Goal: Information Seeking & Learning: Learn about a topic

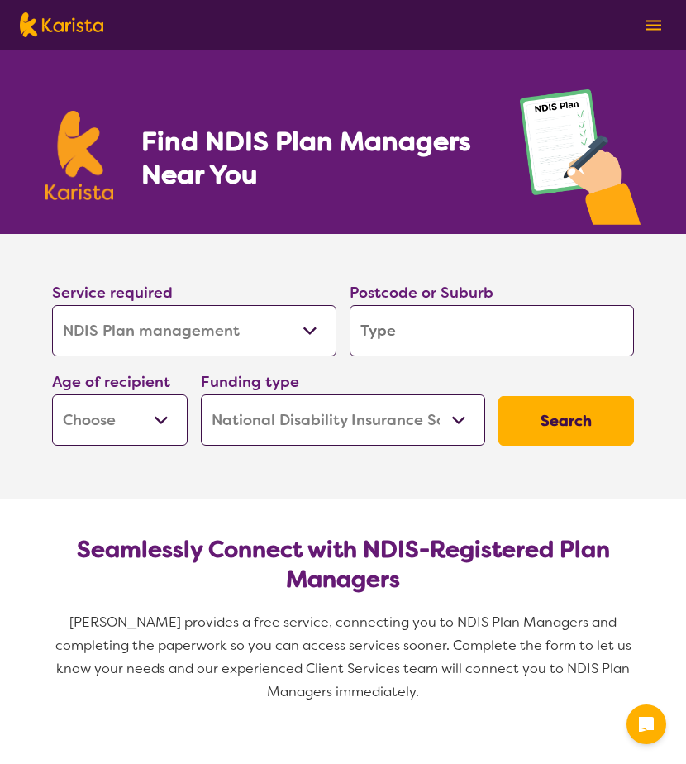
select select "NDIS Plan management"
select select "NDIS"
select select "NDIS Plan management"
select select "NDIS"
click at [455, 340] on input "search" at bounding box center [492, 330] width 284 height 51
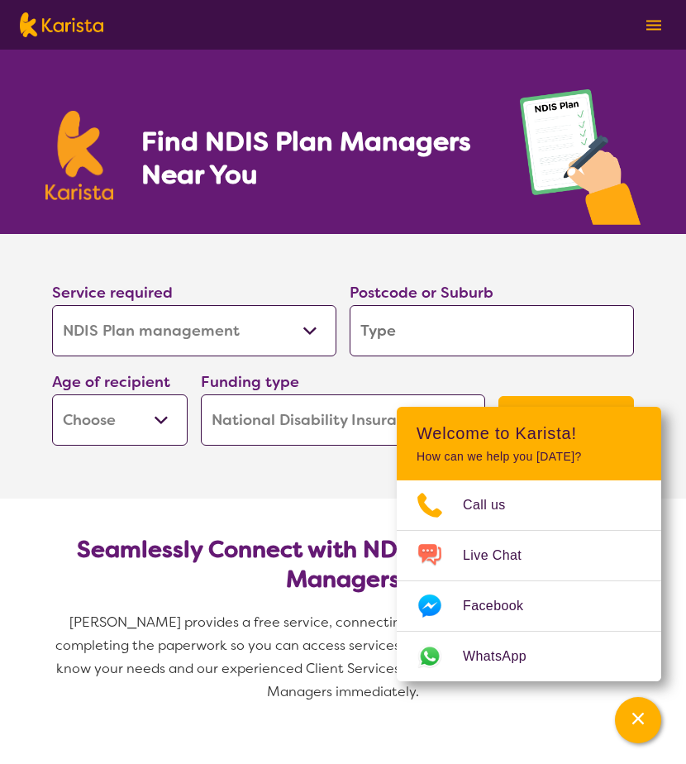
type input "3"
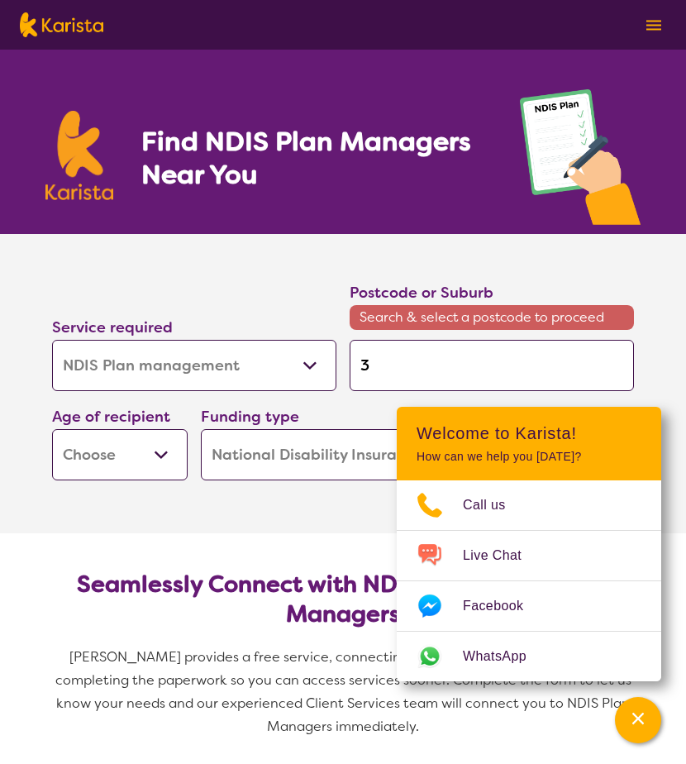
type input "31"
type input "312"
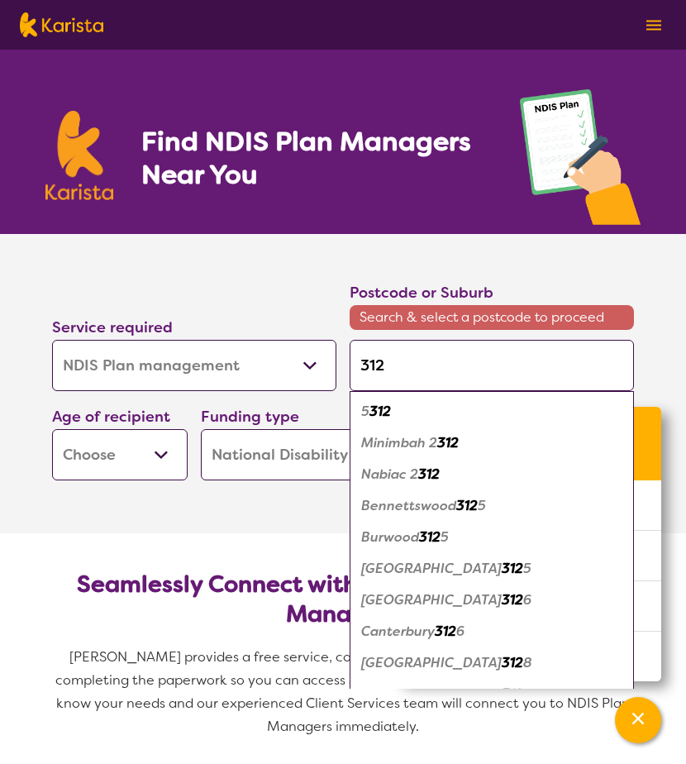
type input "3128"
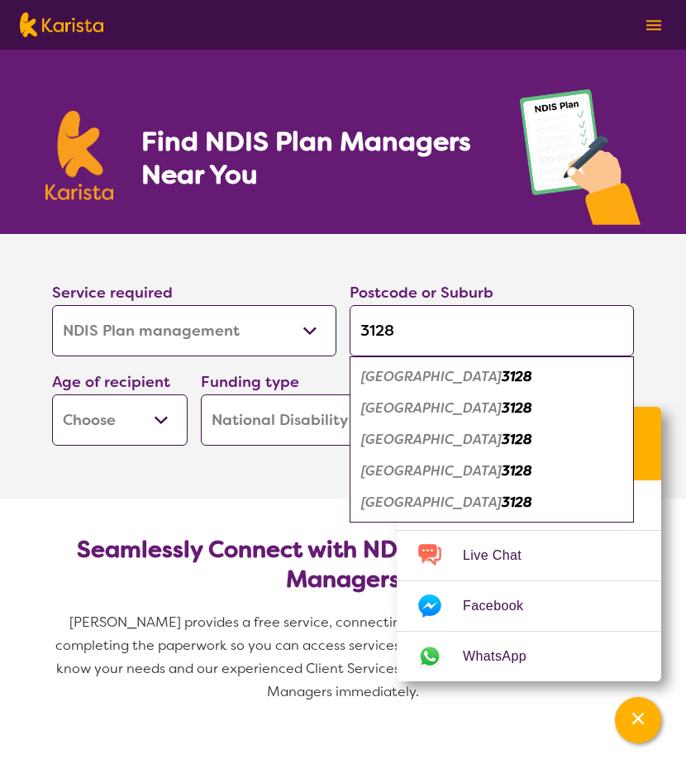
type input "3128"
click at [445, 386] on div "Box Hill 3128" at bounding box center [492, 376] width 268 height 31
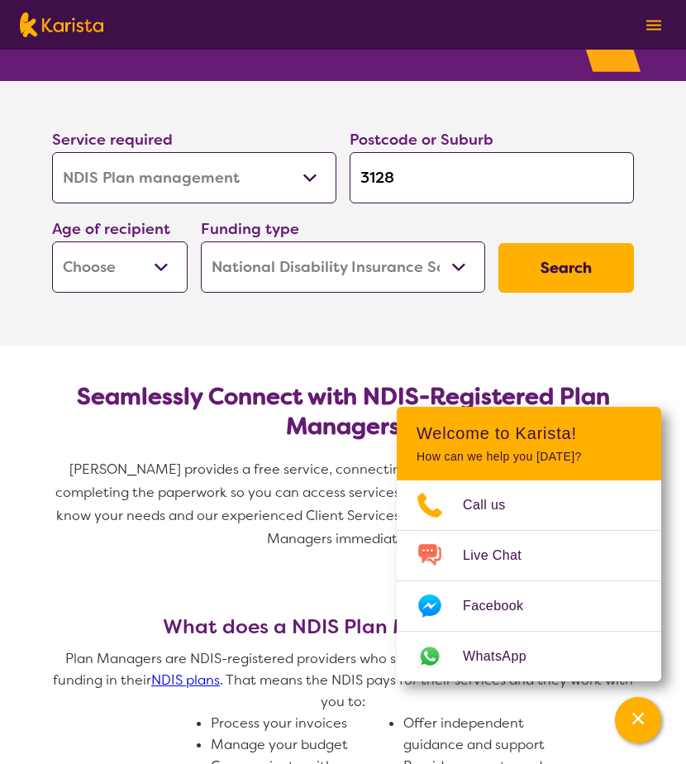
scroll to position [248, 0]
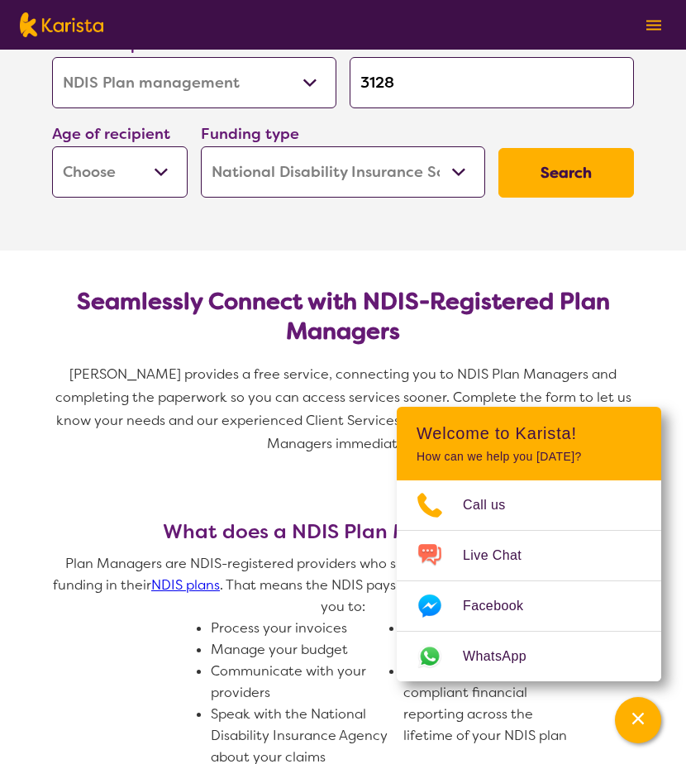
click at [566, 160] on button "Search" at bounding box center [566, 173] width 136 height 50
click at [169, 178] on select "Early Childhood - 0 to 9 Child - 10 to 11 Adolescent - 12 to 17 Adult - 18 to 6…" at bounding box center [120, 171] width 136 height 51
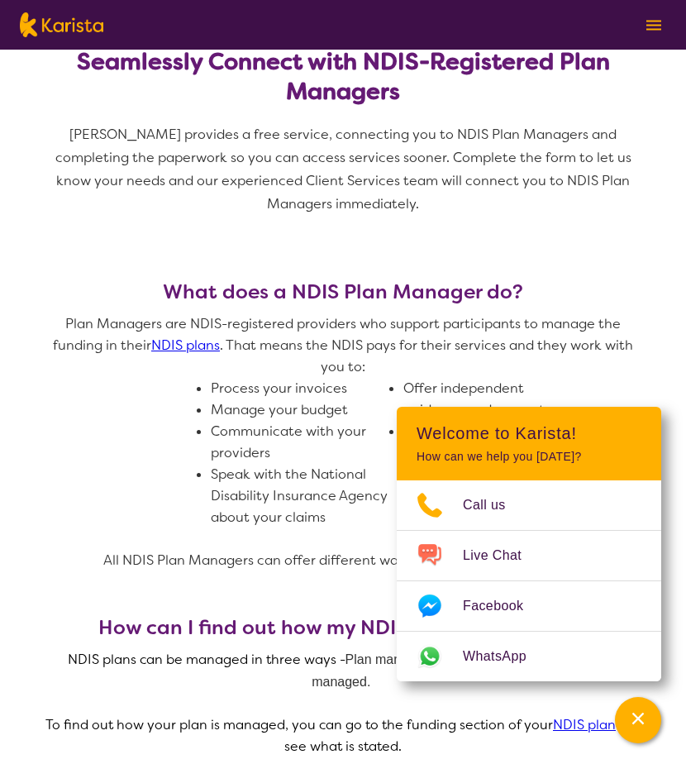
scroll to position [496, 0]
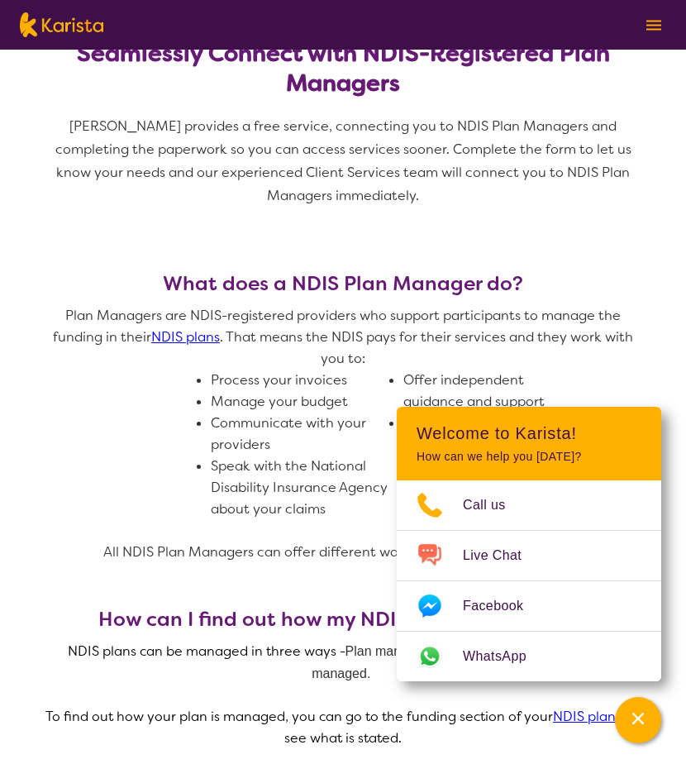
click at [440, 281] on h3 "What does a NDIS Plan Manager do?" at bounding box center [342, 283] width 595 height 23
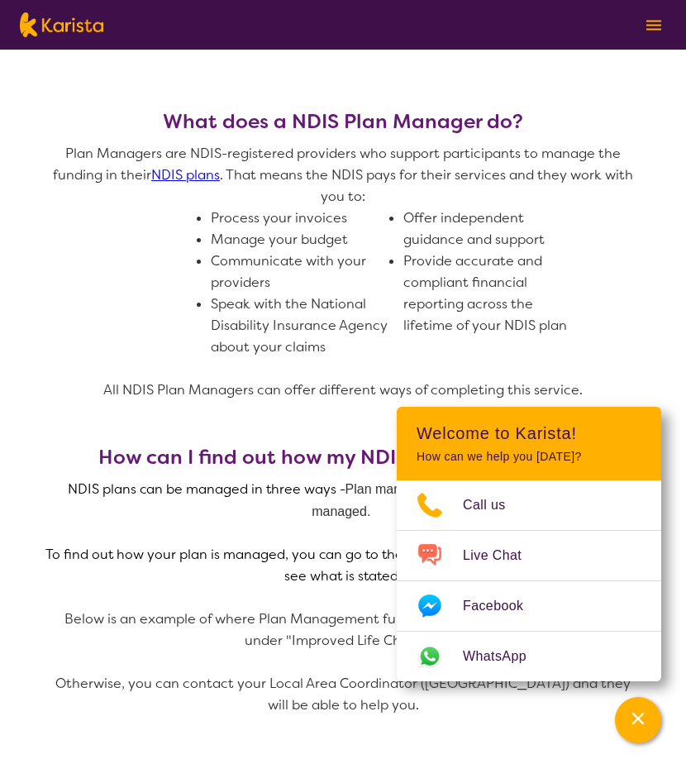
scroll to position [661, 0]
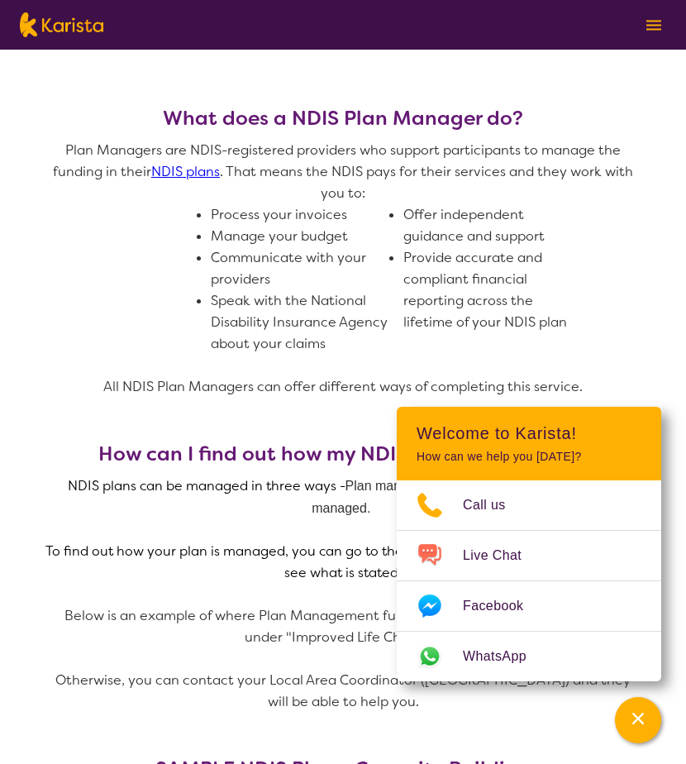
click at [403, 218] on li "Offer independent guidance and support" at bounding box center [492, 225] width 179 height 43
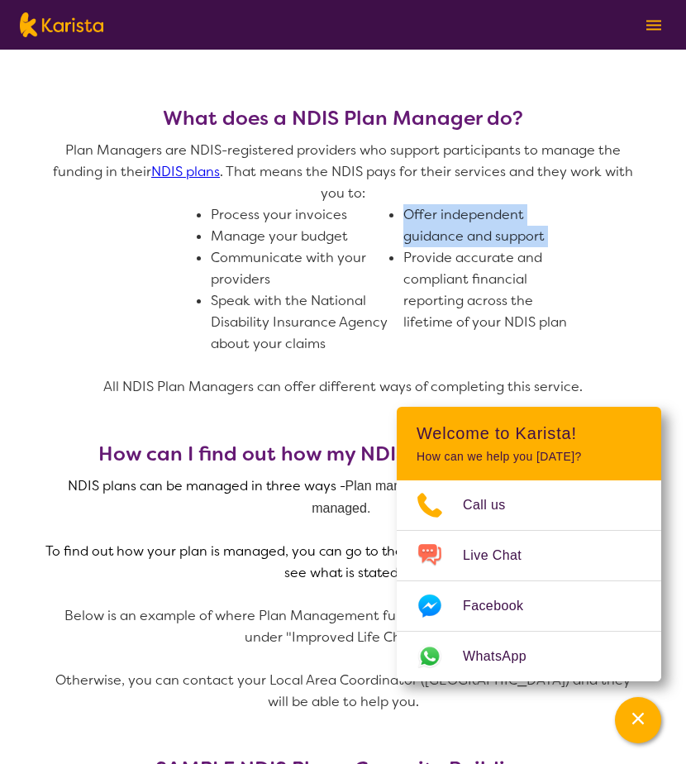
click at [403, 218] on li "Offer independent guidance and support" at bounding box center [492, 225] width 179 height 43
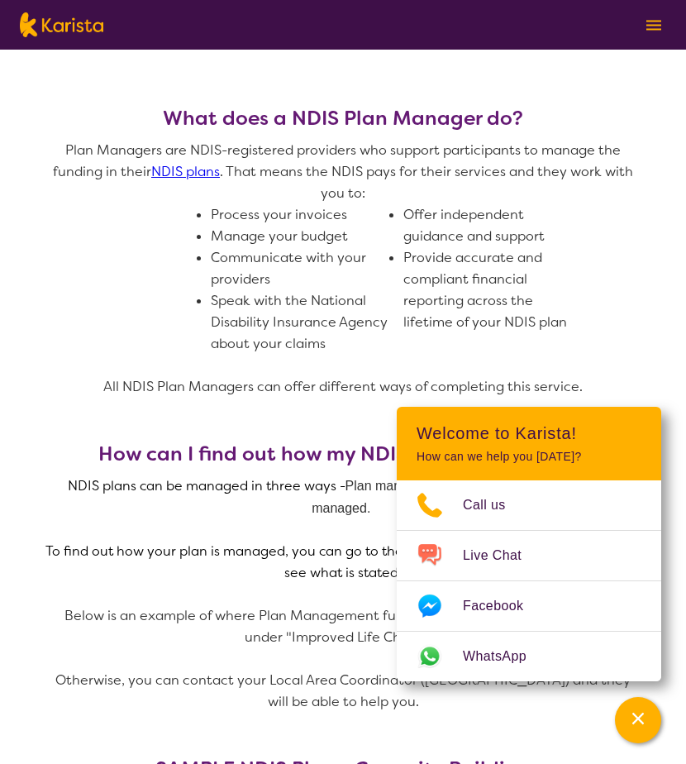
drag, startPoint x: 393, startPoint y: 218, endPoint x: 325, endPoint y: 293, distance: 101.8
click at [325, 293] on li "Speak with the National Disability Insurance Agency about your claims" at bounding box center [300, 322] width 179 height 64
click at [636, 722] on icon "Channel Menu" at bounding box center [638, 718] width 17 height 17
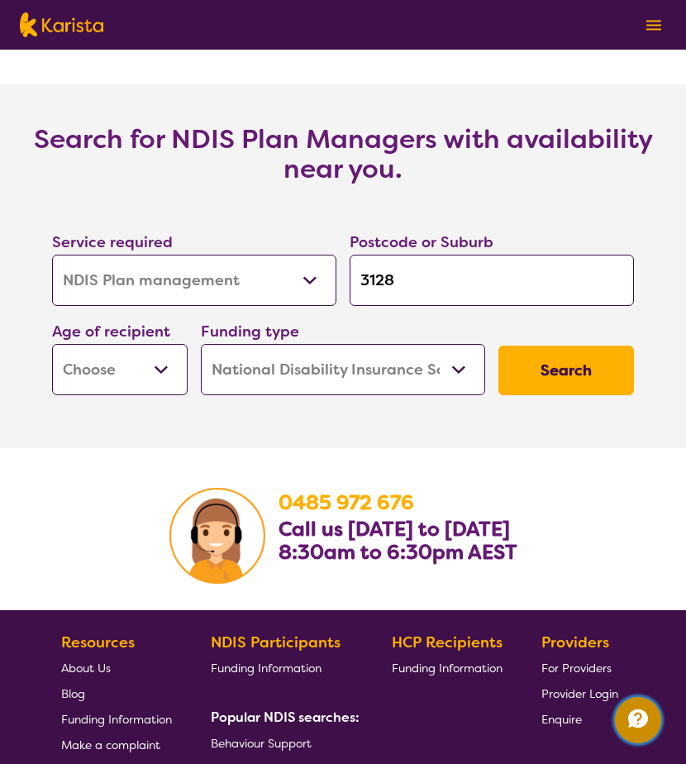
scroll to position [2645, 0]
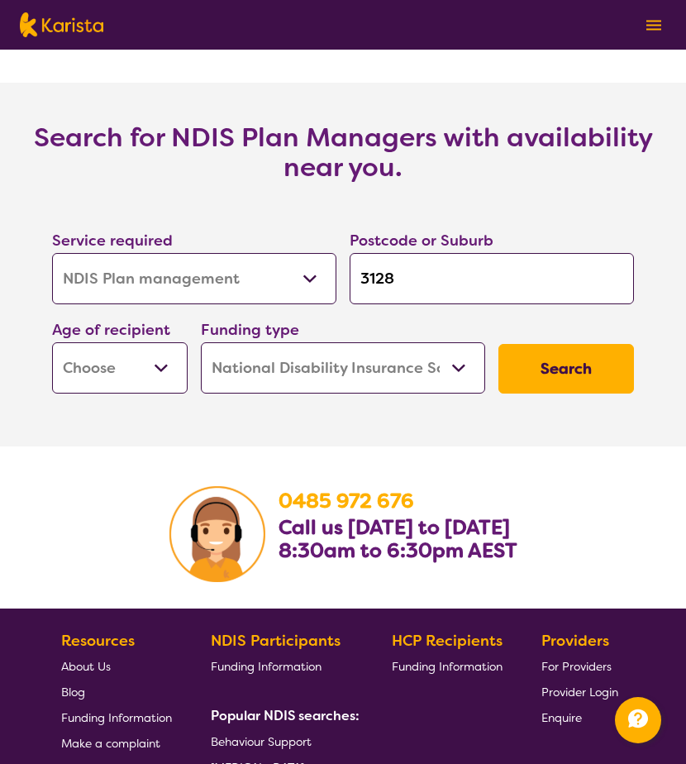
click at [314, 272] on select "Allied Health Assistant Assessment (ADHD or Autism) Behaviour support Counselli…" at bounding box center [194, 278] width 284 height 51
click at [629, 408] on section "Search for NDIS Plan Managers with availability near you. Service required Alli…" at bounding box center [342, 265] width 661 height 364
click at [345, 410] on section "Search for NDIS Plan Managers with availability near you. Service required Alli…" at bounding box center [342, 265] width 661 height 364
click at [348, 381] on select "Home Care Package (HCP) National Disability Insurance Scheme (NDIS) I don't know" at bounding box center [343, 367] width 284 height 51
click at [61, 381] on select "Early Childhood - 0 to 9 Child - 10 to 11 Adolescent - 12 to 17 Adult - 18 to 6…" at bounding box center [120, 367] width 136 height 51
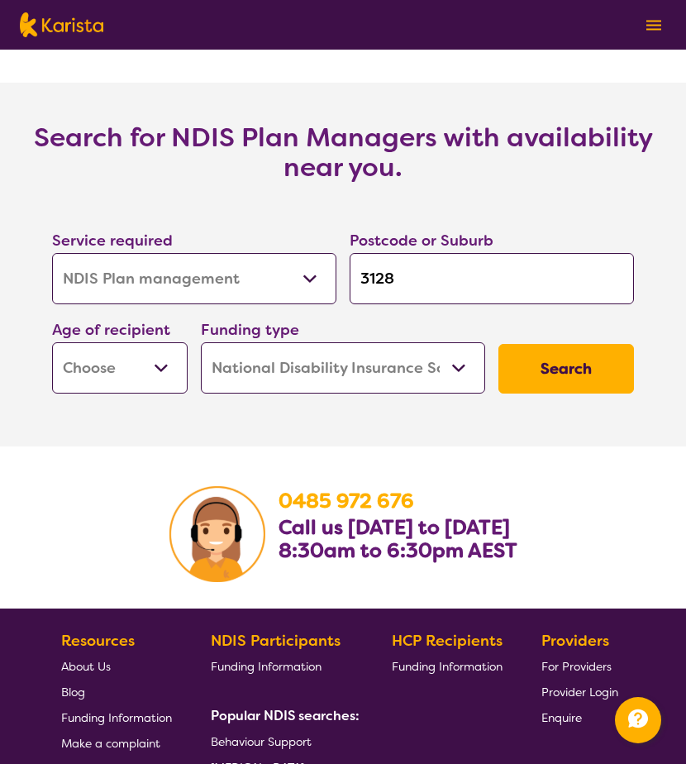
click at [261, 355] on select "Home Care Package (HCP) National Disability Insurance Scheme (NDIS) I don't know" at bounding box center [343, 367] width 284 height 51
click at [201, 343] on select "Home Care Package (HCP) National Disability Insurance Scheme (NDIS) I don't know" at bounding box center [343, 367] width 284 height 51
click at [574, 345] on button "Search" at bounding box center [566, 369] width 136 height 50
click at [114, 364] on select "Early Childhood - 0 to 9 Child - 10 to 11 Adolescent - 12 to 17 Adult - 18 to 6…" at bounding box center [120, 367] width 136 height 51
select select "AD"
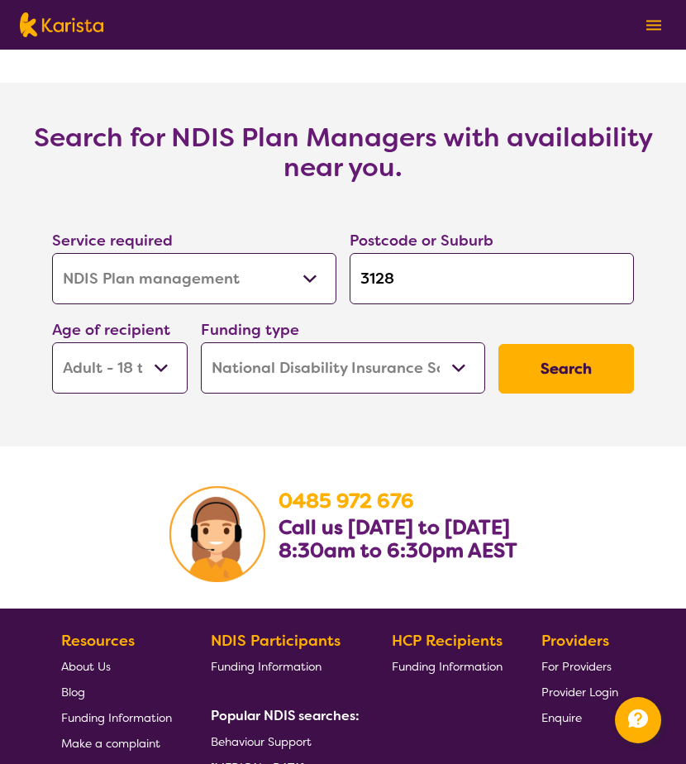
click at [52, 343] on select "Early Childhood - 0 to 9 Child - 10 to 11 Adolescent - 12 to 17 Adult - 18 to 6…" at bounding box center [120, 367] width 136 height 51
select select "AD"
click at [527, 369] on button "Search" at bounding box center [566, 369] width 136 height 50
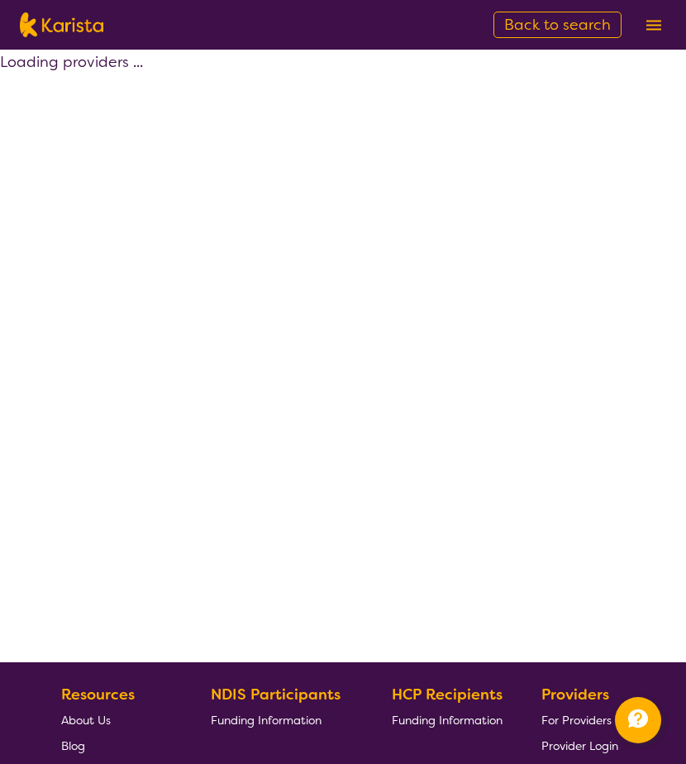
select select "by_score"
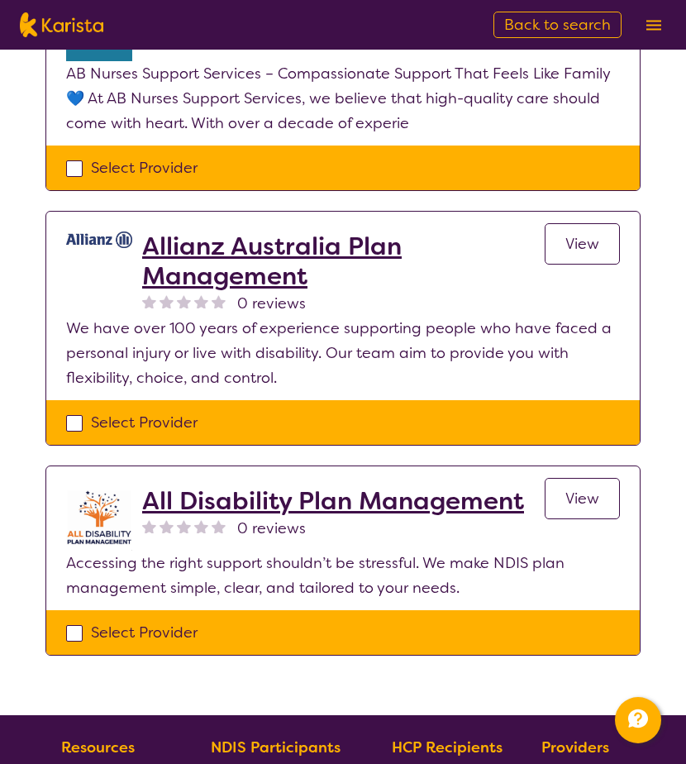
scroll to position [1405, 0]
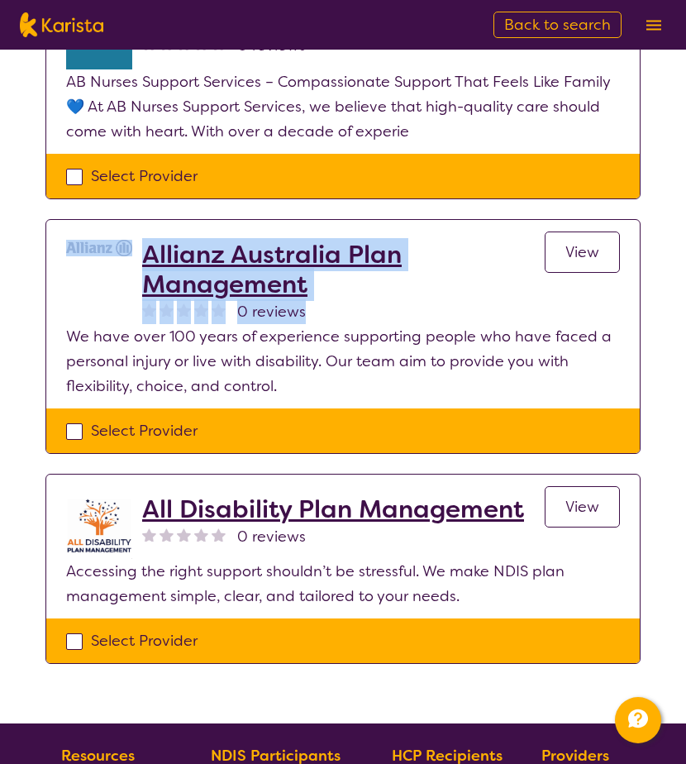
drag, startPoint x: 328, startPoint y: 307, endPoint x: 139, endPoint y: 253, distance: 196.8
click at [139, 253] on div "Allianz Australia Plan Management 0 reviews View" at bounding box center [343, 282] width 554 height 84
copy div "Allianz Australia Plan Management 0 reviews"
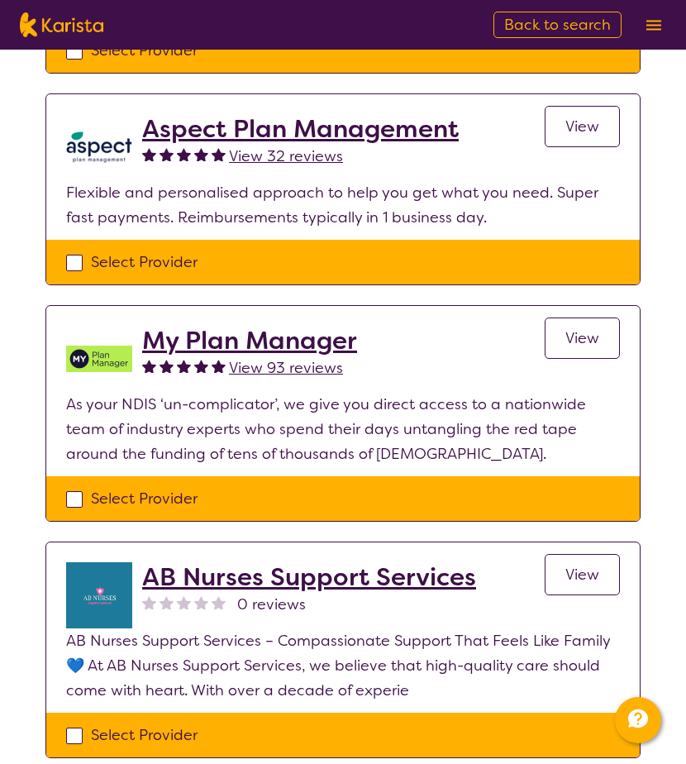
scroll to position [827, 0]
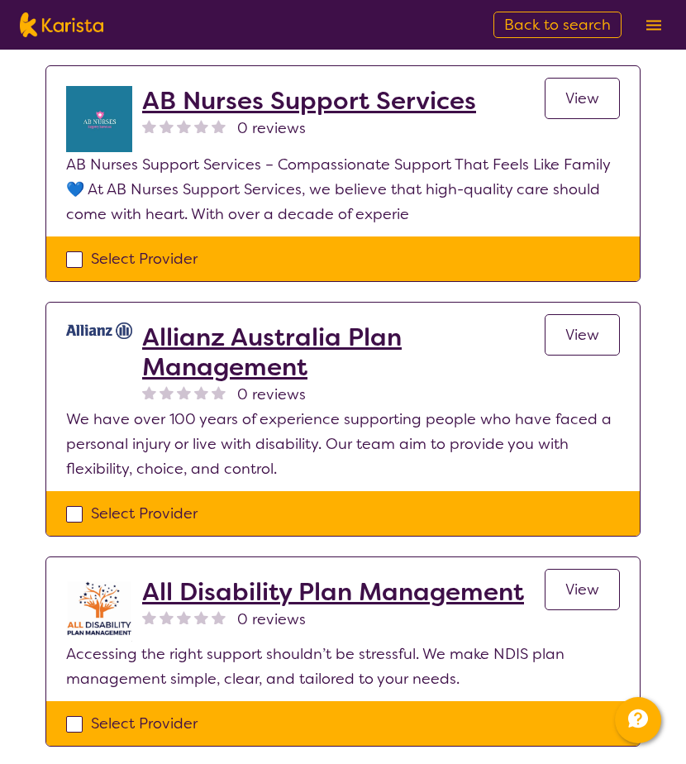
click at [355, 436] on p "We have over 100 years of experience supporting people who have faced a persona…" at bounding box center [343, 444] width 554 height 74
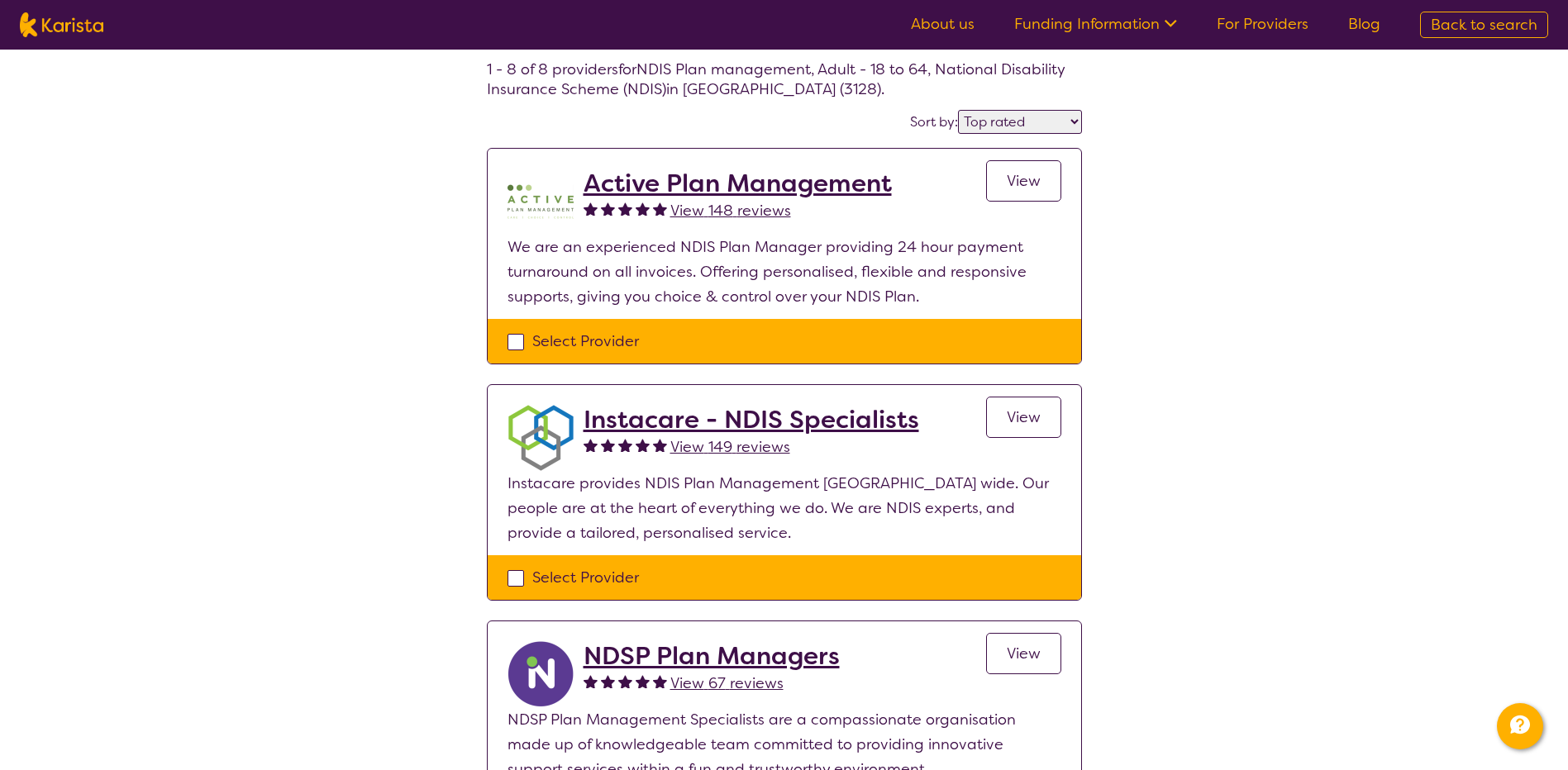
scroll to position [0, 0]
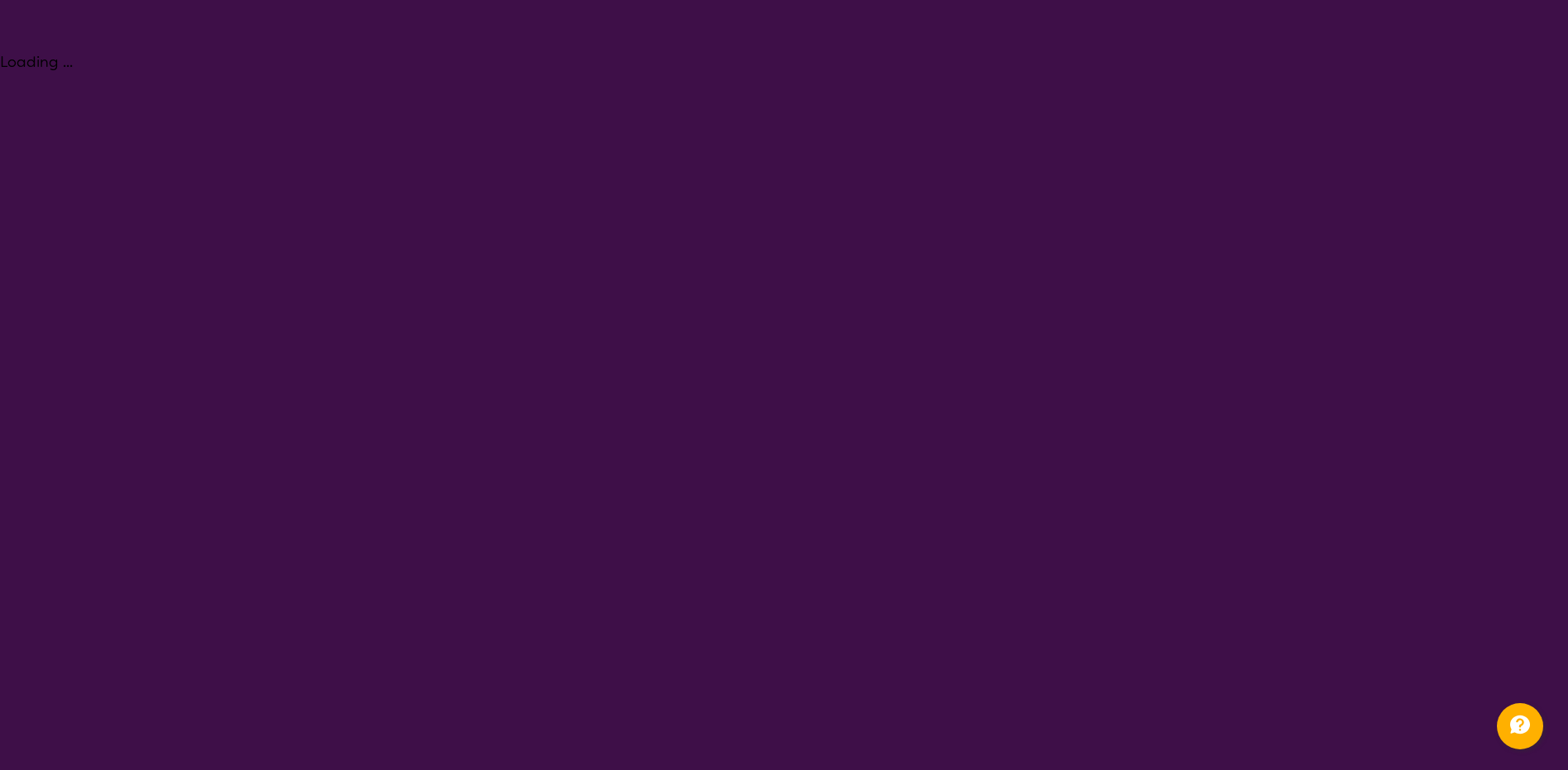
select select "NDIS Plan management"
select select "AD"
select select "NDIS"
select select "NDIS Plan management"
select select "AD"
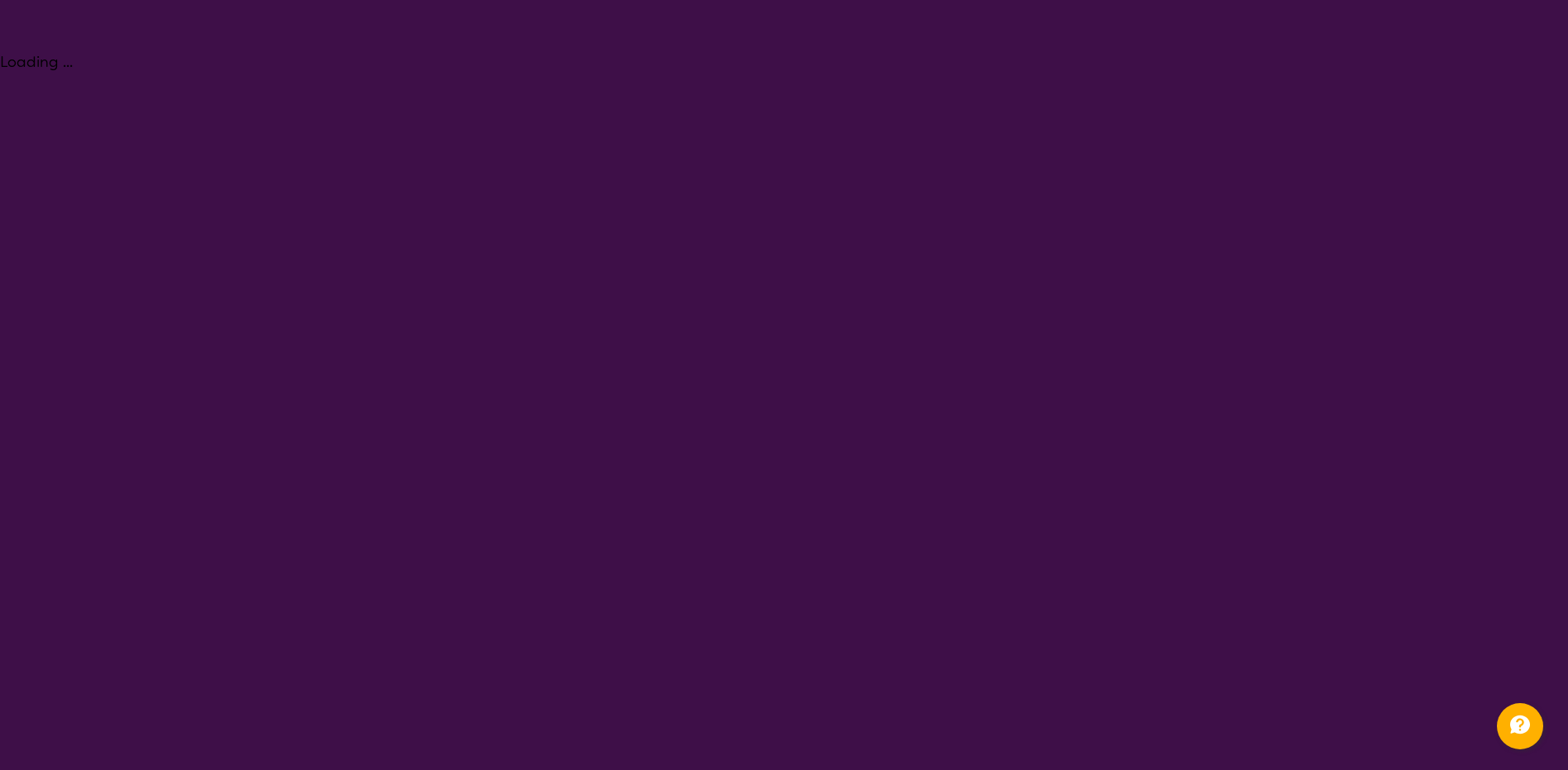
select select "NDIS"
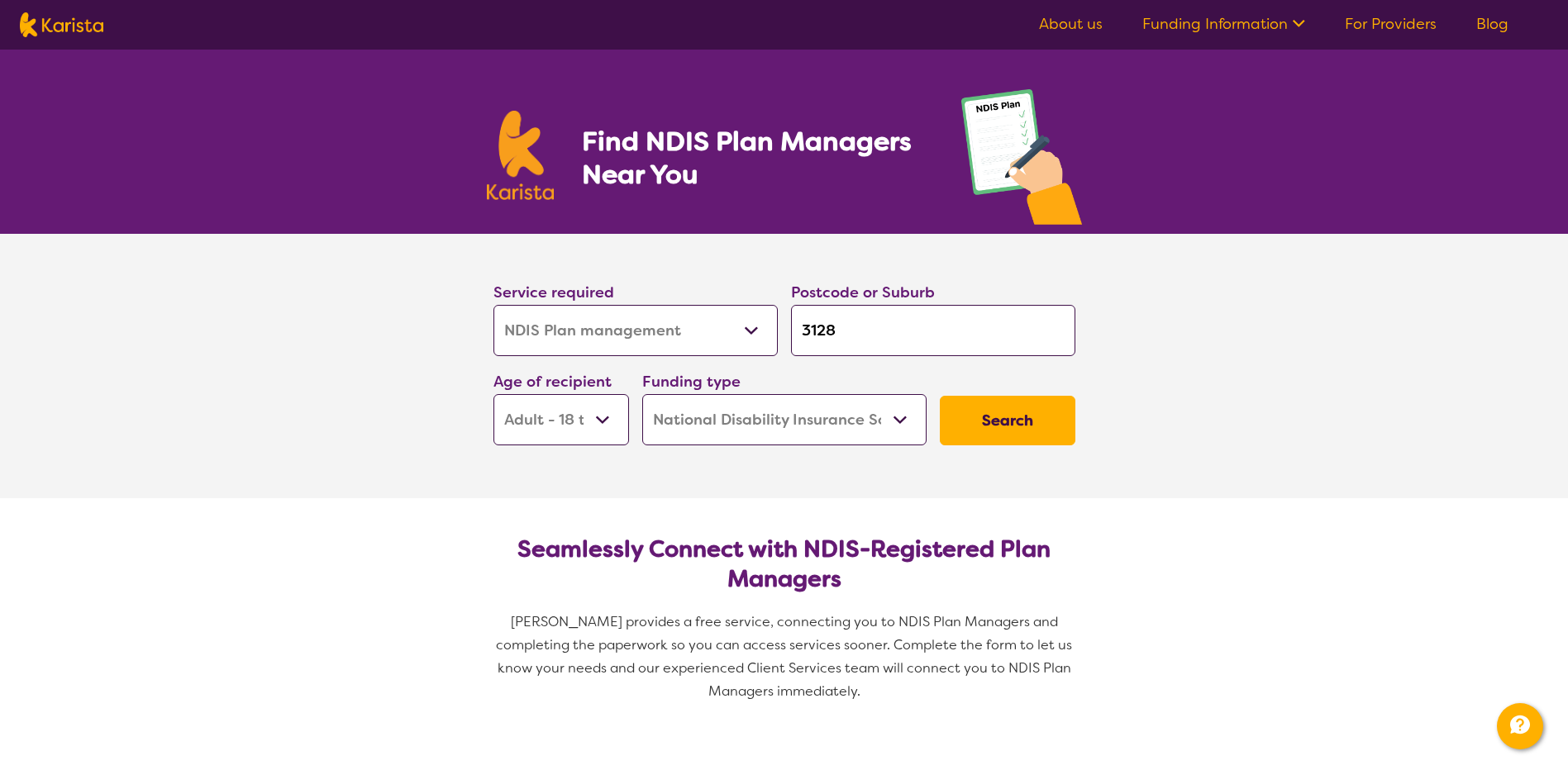
click at [558, 423] on select "Early Childhood - 0 to 9 Child - 10 to 11 Adolescent - 12 to 17 Adult - 18 to 6…" at bounding box center [561, 419] width 136 height 51
select select "AS"
click at [493, 394] on select "Early Childhood - 0 to 9 Child - 10 to 11 Adolescent - 12 to 17 Adult - 18 to 6…" at bounding box center [561, 419] width 136 height 51
select select "AS"
click at [685, 429] on button "Search" at bounding box center [1008, 421] width 136 height 50
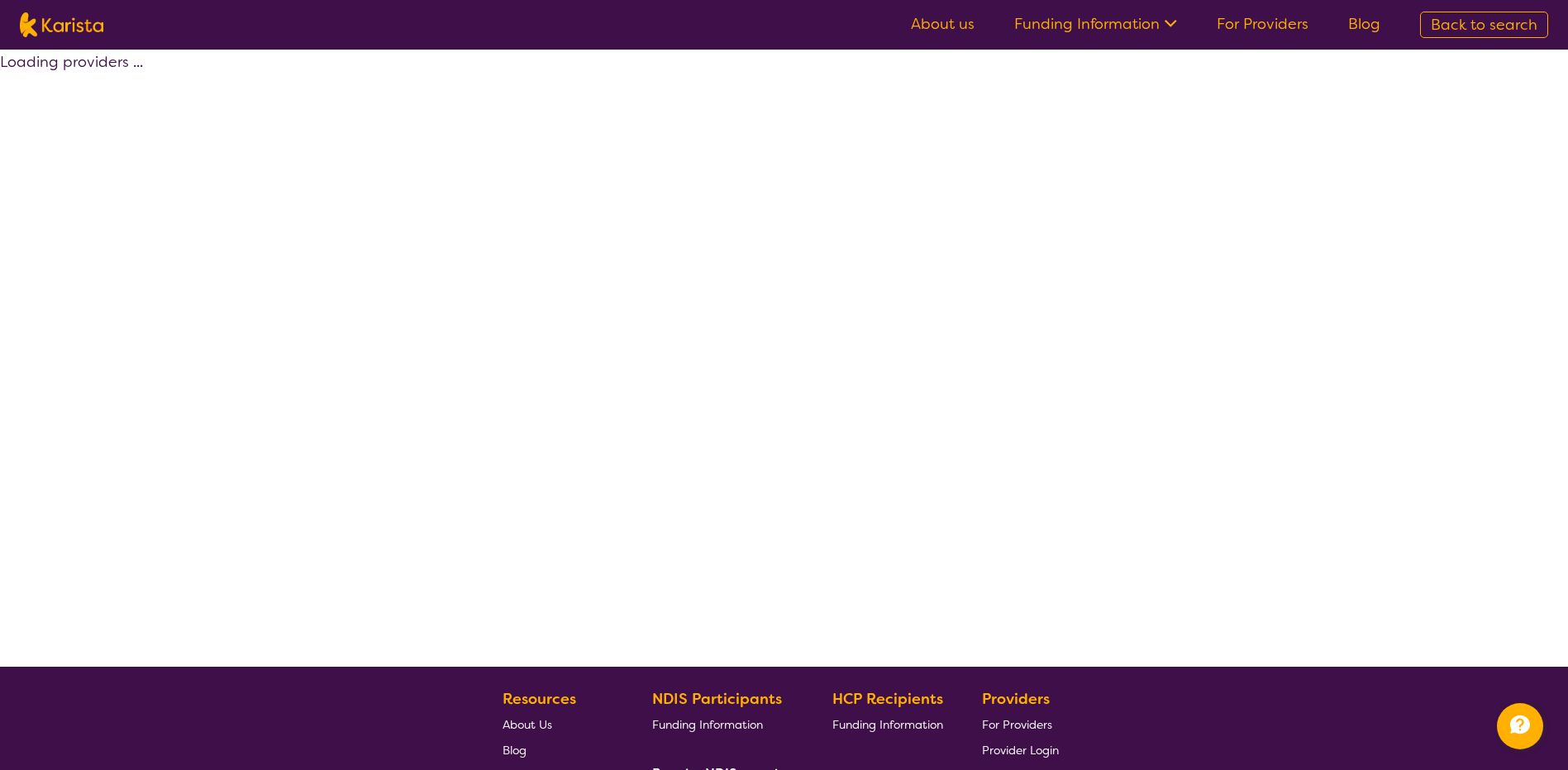
select select "by_score"
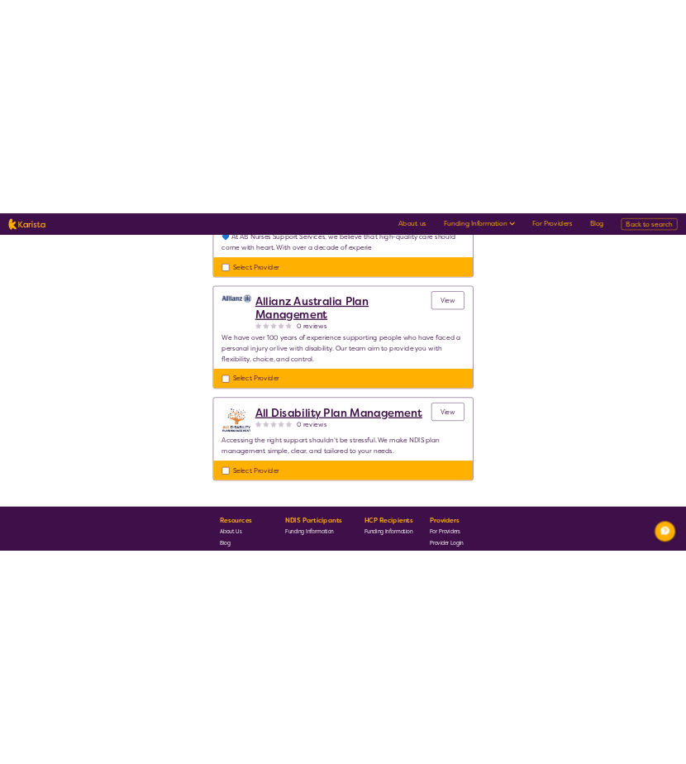
scroll to position [1488, 0]
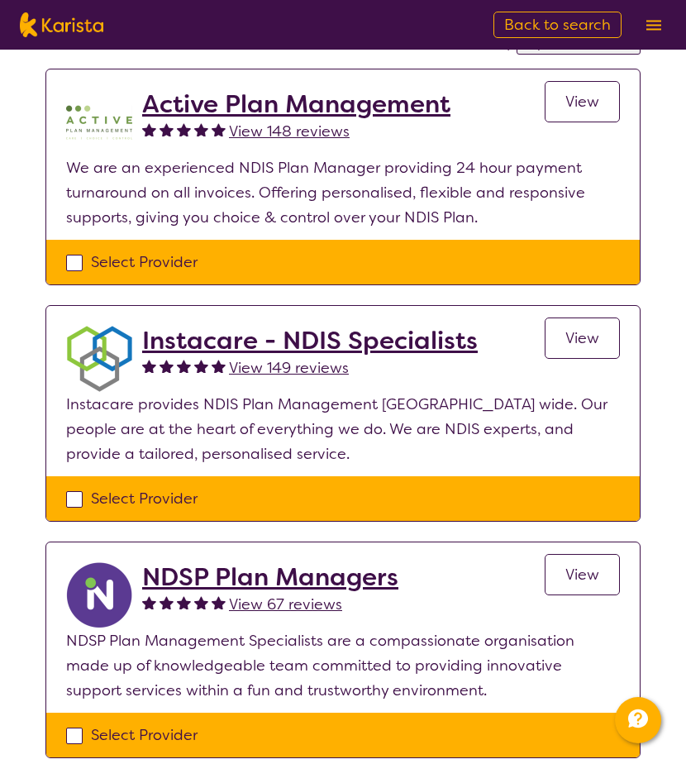
scroll to position [165, 0]
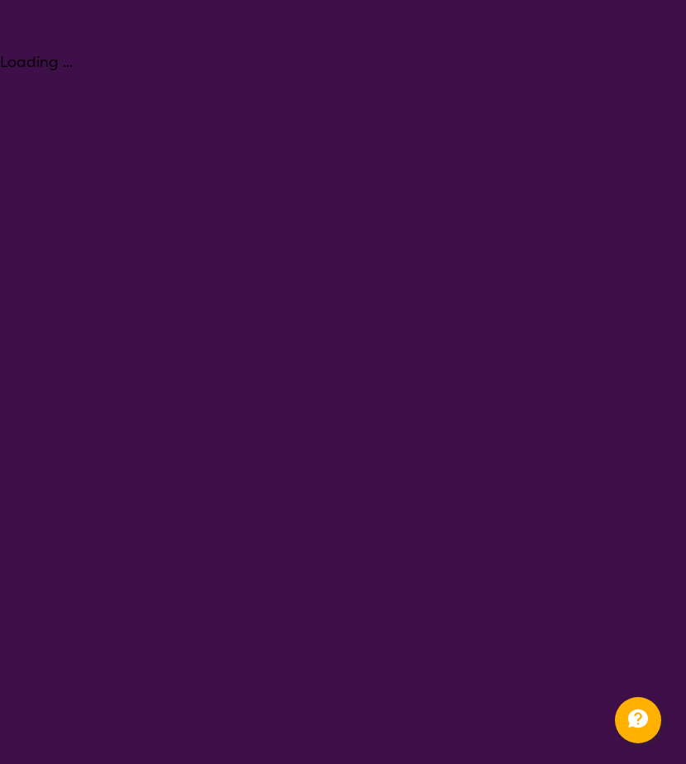
select select "NDIS Plan management"
select select "AS"
select select "NDIS"
select select "NDIS Plan management"
select select "AS"
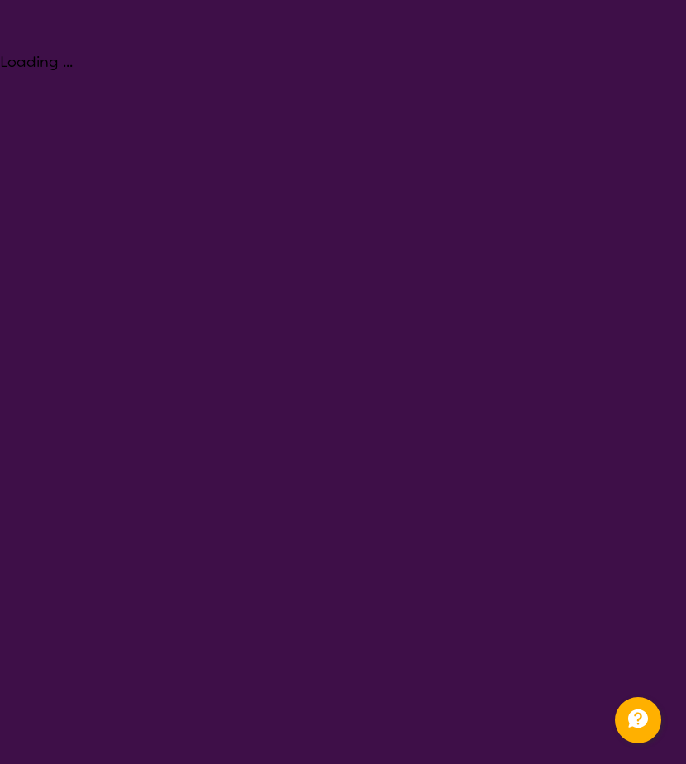
select select "NDIS"
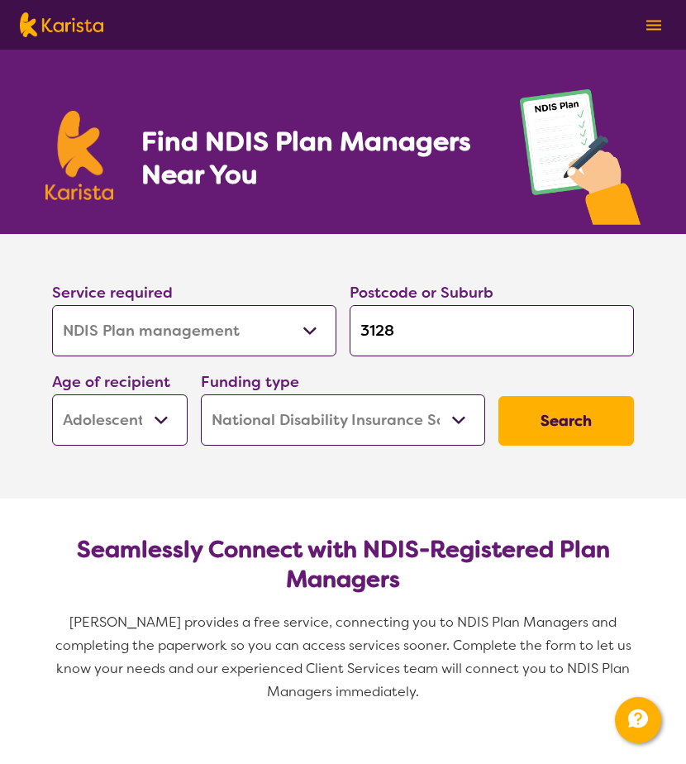
click at [154, 407] on select "Early Childhood - 0 to 9 Child - 10 to 11 Adolescent - 12 to 17 Adult - 18 to 6…" at bounding box center [120, 419] width 136 height 51
select select "AG"
click at [52, 394] on select "Early Childhood - 0 to 9 Child - 10 to 11 Adolescent - 12 to 17 Adult - 18 to 6…" at bounding box center [120, 419] width 136 height 51
select select "AG"
click at [579, 435] on button "Search" at bounding box center [566, 421] width 136 height 50
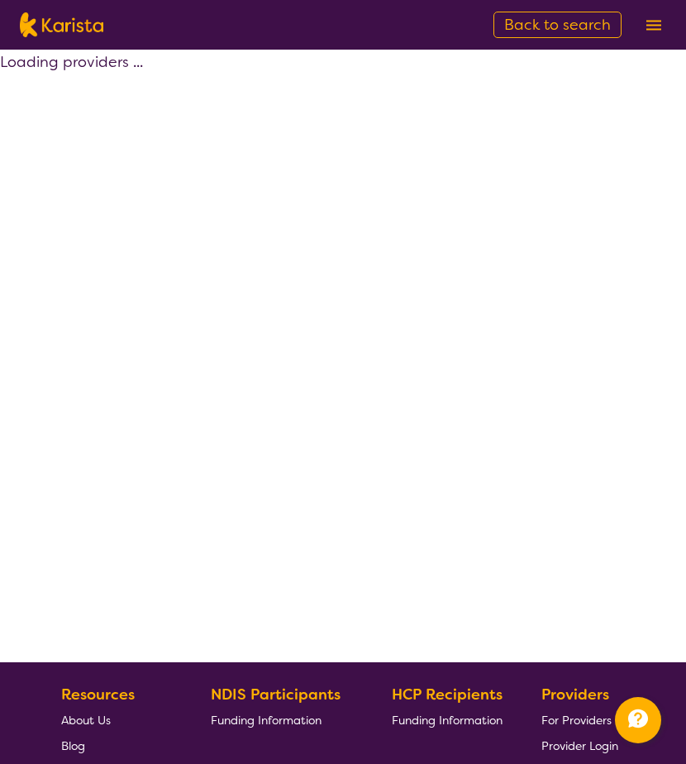
select select "by_score"
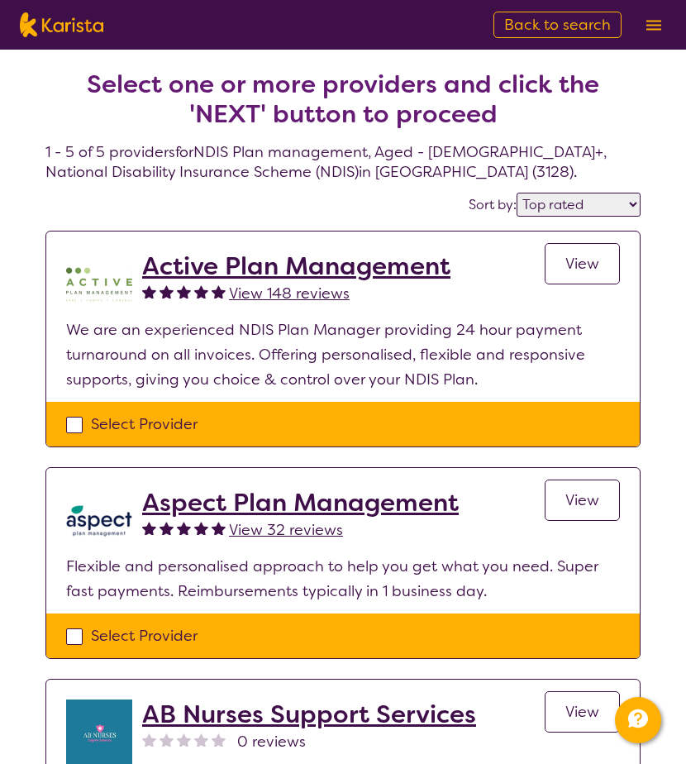
select select "NDIS Plan management"
select select "AG"
select select "NDIS"
select select "NDIS Plan management"
select select "AG"
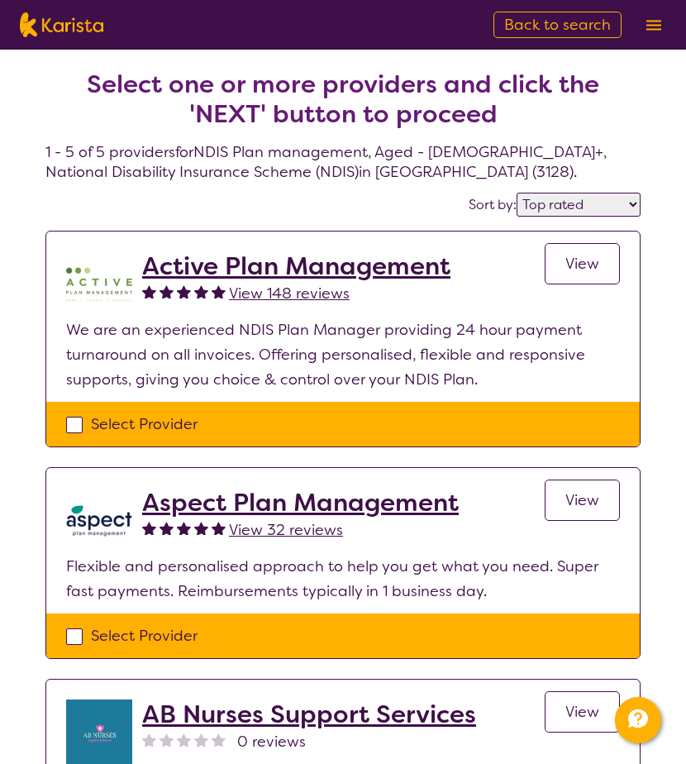
select select "NDIS"
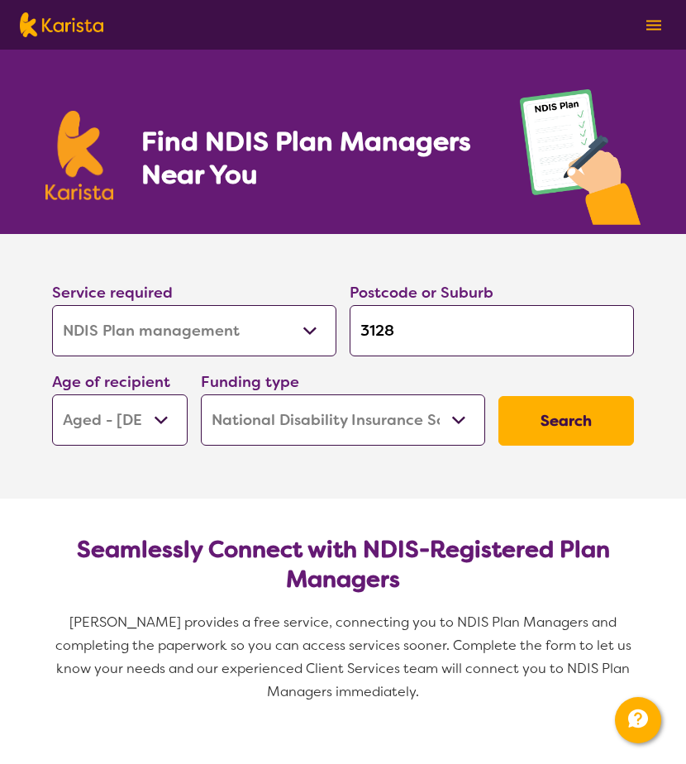
click at [141, 426] on select "Early Childhood - 0 to 9 Child - 10 to 11 Adolescent - 12 to 17 Adult - 18 to 6…" at bounding box center [120, 419] width 136 height 51
select select "EC"
click at [52, 394] on select "Early Childhood - 0 to 9 Child - 10 to 11 Adolescent - 12 to 17 Adult - 18 to 6…" at bounding box center [120, 419] width 136 height 51
select select "EC"
click at [589, 419] on button "Search" at bounding box center [566, 421] width 136 height 50
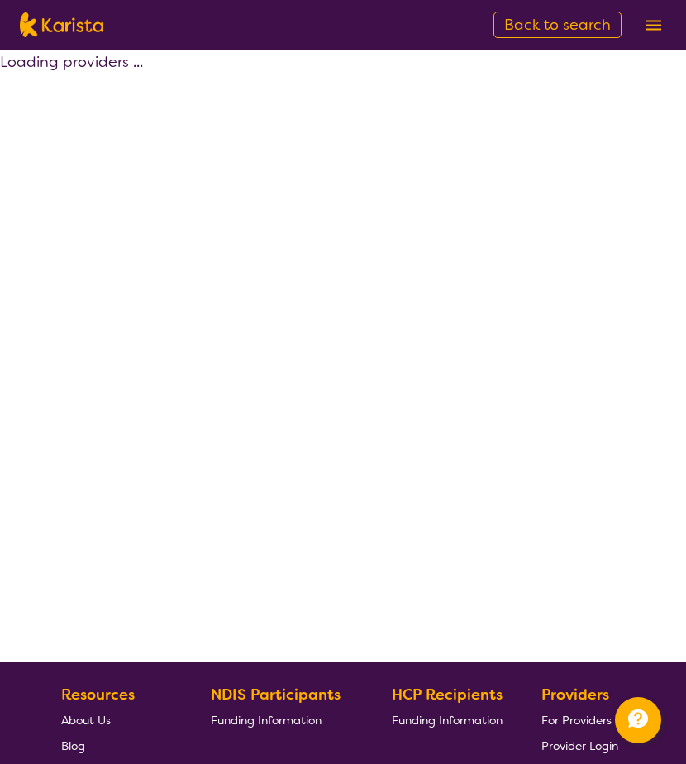
select select "by_score"
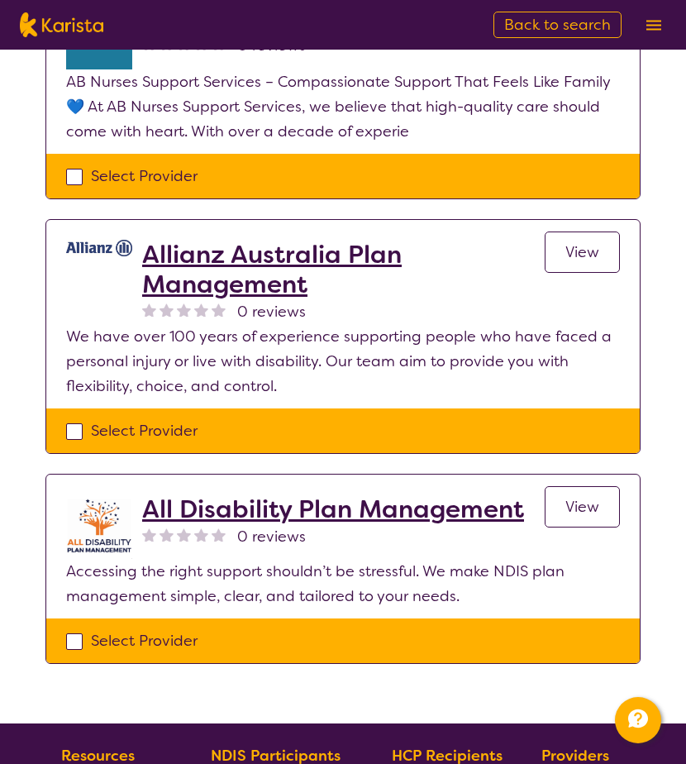
scroll to position [1653, 0]
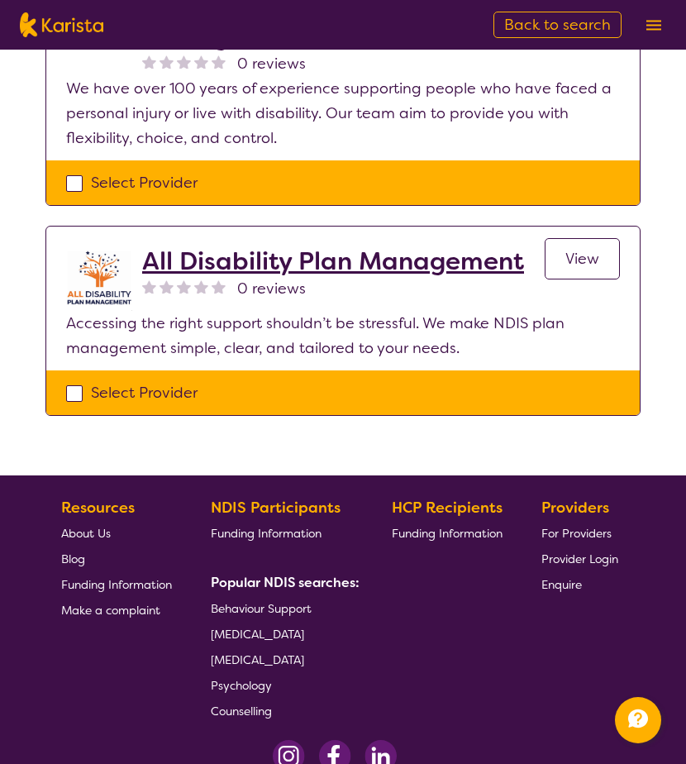
select select "NDIS Plan management"
select select "EC"
select select "NDIS"
select select "NDIS Plan management"
select select "EC"
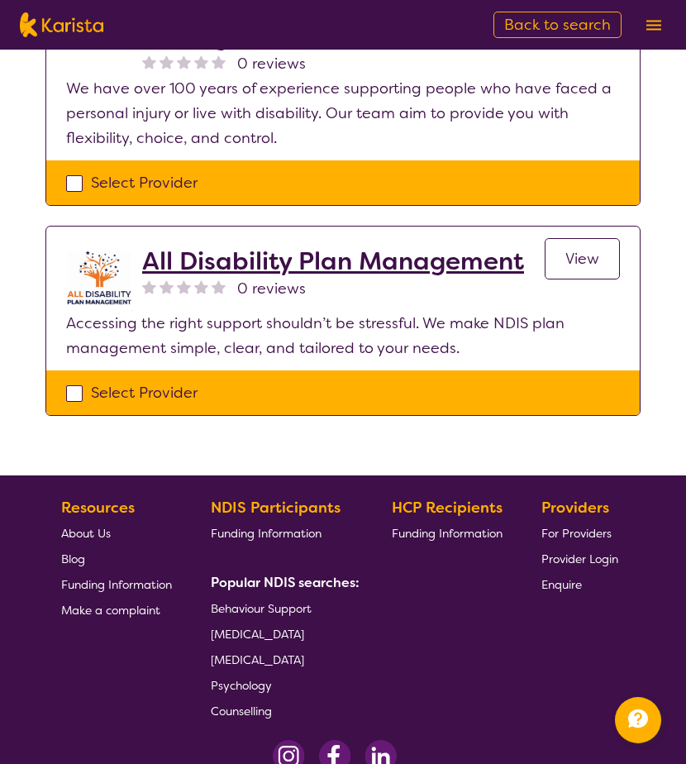
select select "NDIS"
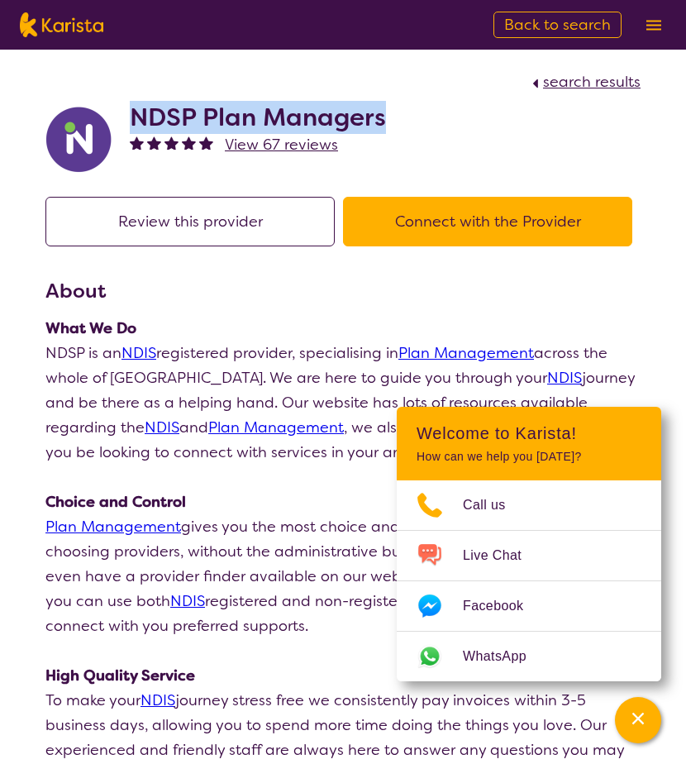
drag, startPoint x: 123, startPoint y: 121, endPoint x: 393, endPoint y: 104, distance: 270.0
click at [393, 104] on div "NDSP Plan Managers View 67 reviews" at bounding box center [342, 135] width 595 height 83
copy h2 "NDSP Plan Managers"
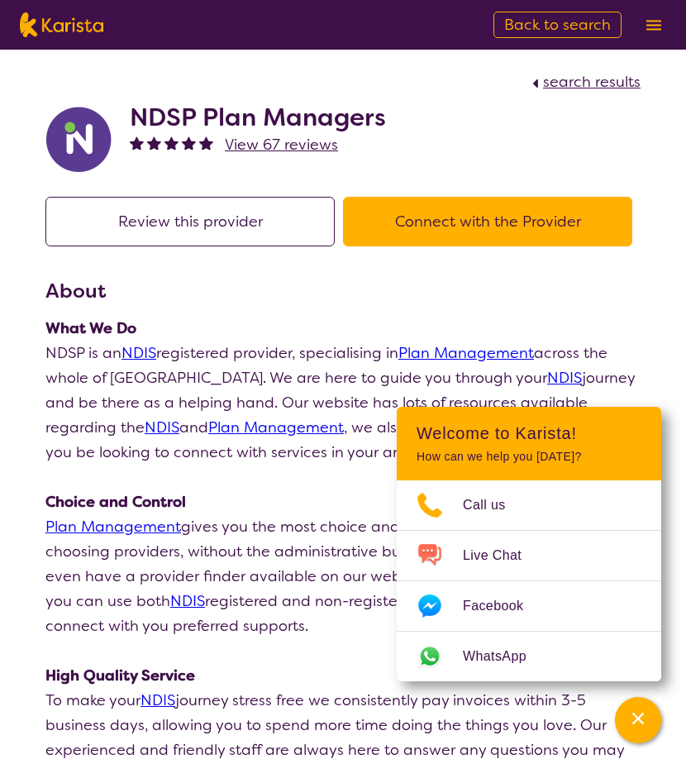
click at [210, 389] on p "NDSP is an NDIS registered provider, specialising in Plan Management across the…" at bounding box center [342, 403] width 595 height 124
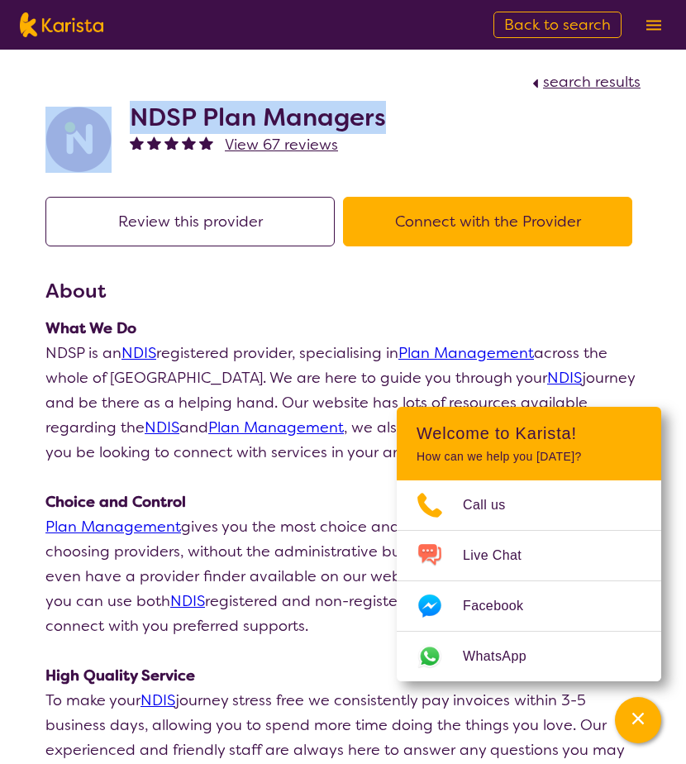
drag, startPoint x: 116, startPoint y: 115, endPoint x: 384, endPoint y: 113, distance: 267.8
click at [384, 113] on div "NDSP Plan Managers View 67 reviews" at bounding box center [342, 135] width 595 height 83
copy div "NDSP Plan Managers"
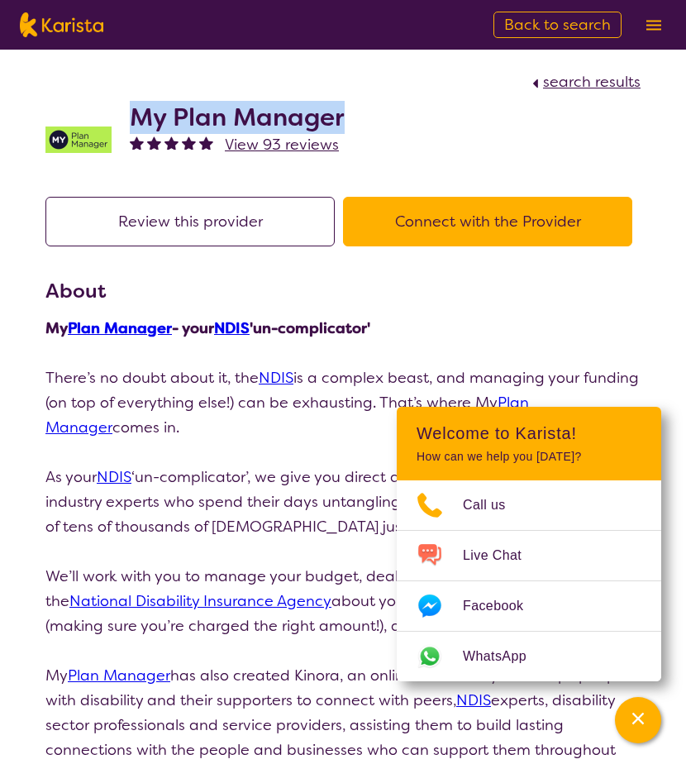
drag, startPoint x: 136, startPoint y: 107, endPoint x: 393, endPoint y: 124, distance: 258.4
click at [393, 124] on div "My Plan Manager View 93 reviews" at bounding box center [342, 135] width 595 height 83
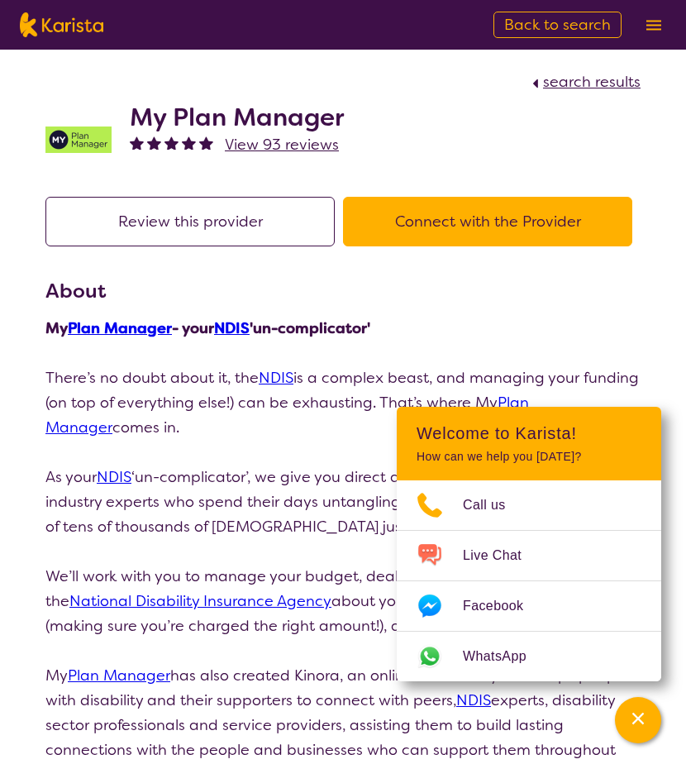
drag, startPoint x: 393, startPoint y: 124, endPoint x: 445, endPoint y: 68, distance: 76.1
click at [445, 68] on section "search results My Plan Manager View 93 reviews" at bounding box center [343, 113] width 635 height 127
click at [265, 117] on h2 "My Plan Manager" at bounding box center [237, 117] width 215 height 30
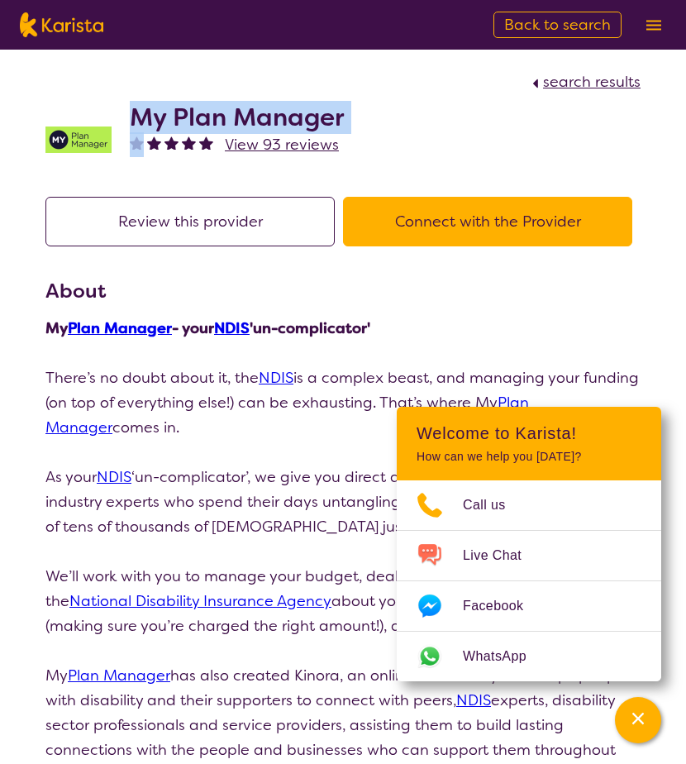
click at [265, 117] on h2 "My Plan Manager" at bounding box center [237, 117] width 215 height 30
copy h2 "My Plan Manager"
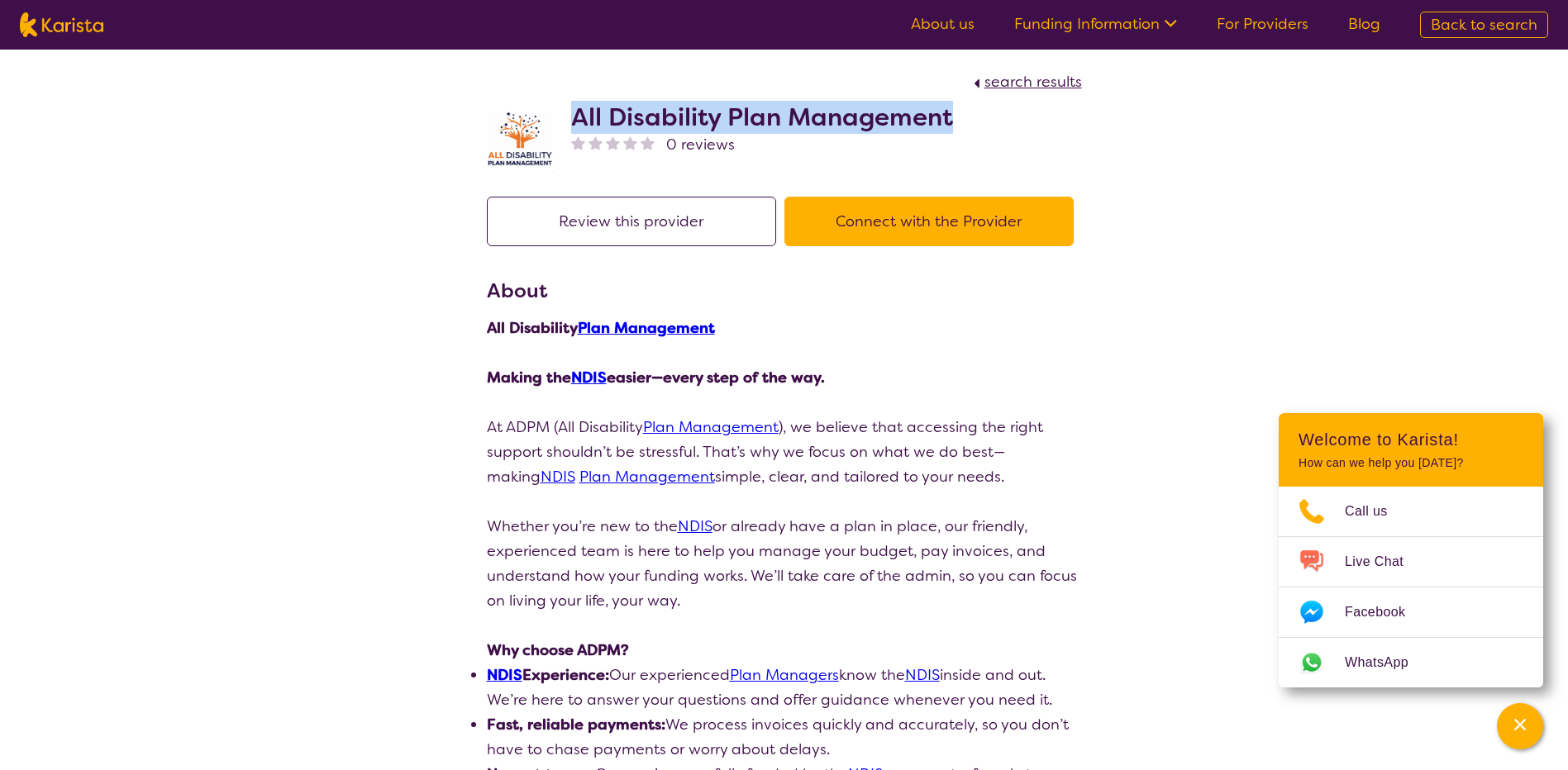
drag, startPoint x: 574, startPoint y: 116, endPoint x: 962, endPoint y: 117, distance: 387.6
click at [962, 117] on div "All Disability Plan Management 0 reviews" at bounding box center [784, 135] width 595 height 83
copy h2 "All Disability Plan Management"
